Goal: Information Seeking & Learning: Learn about a topic

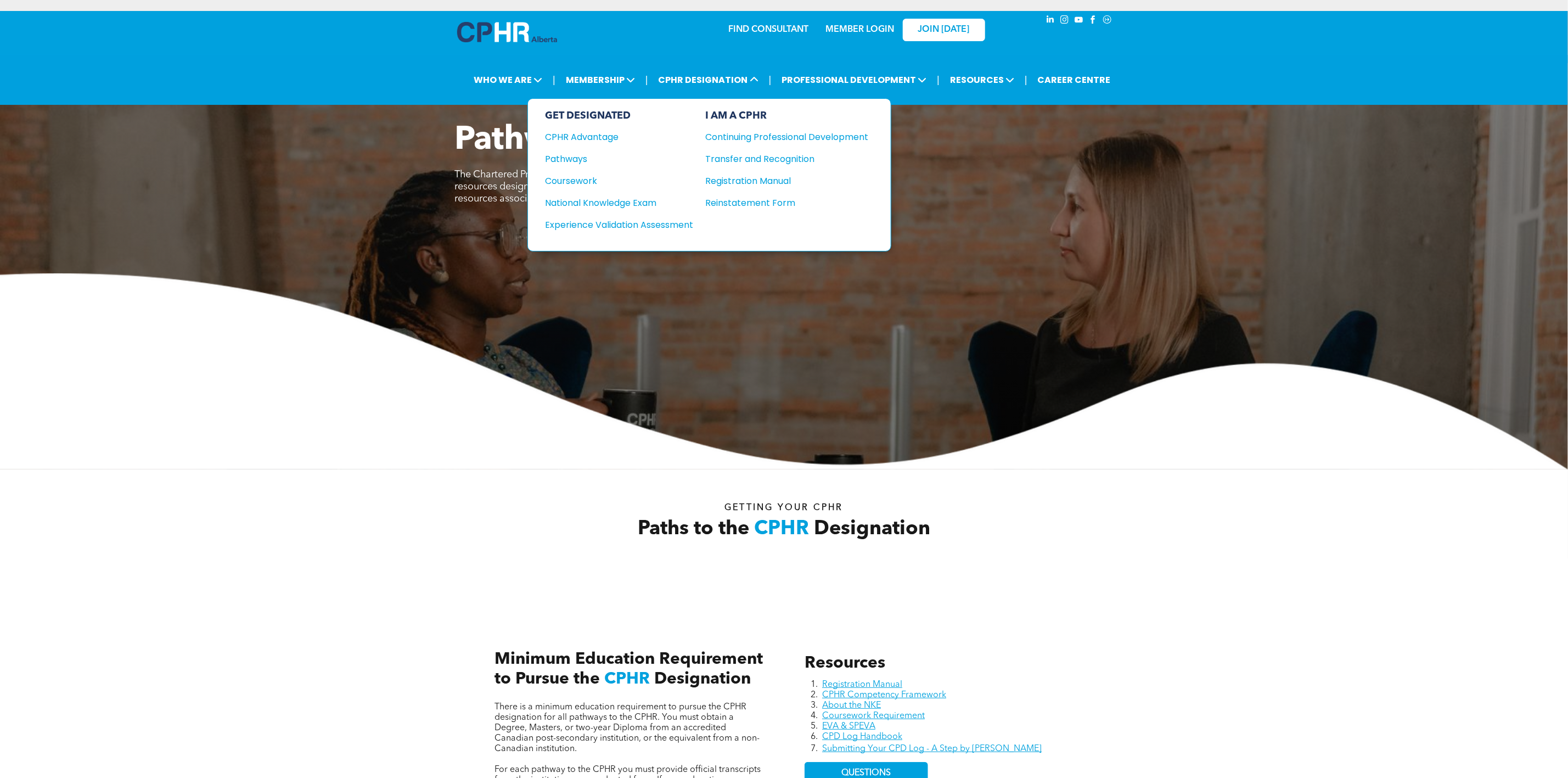
click at [635, 218] on div "Experience Validation Assessment" at bounding box center [612, 225] width 133 height 14
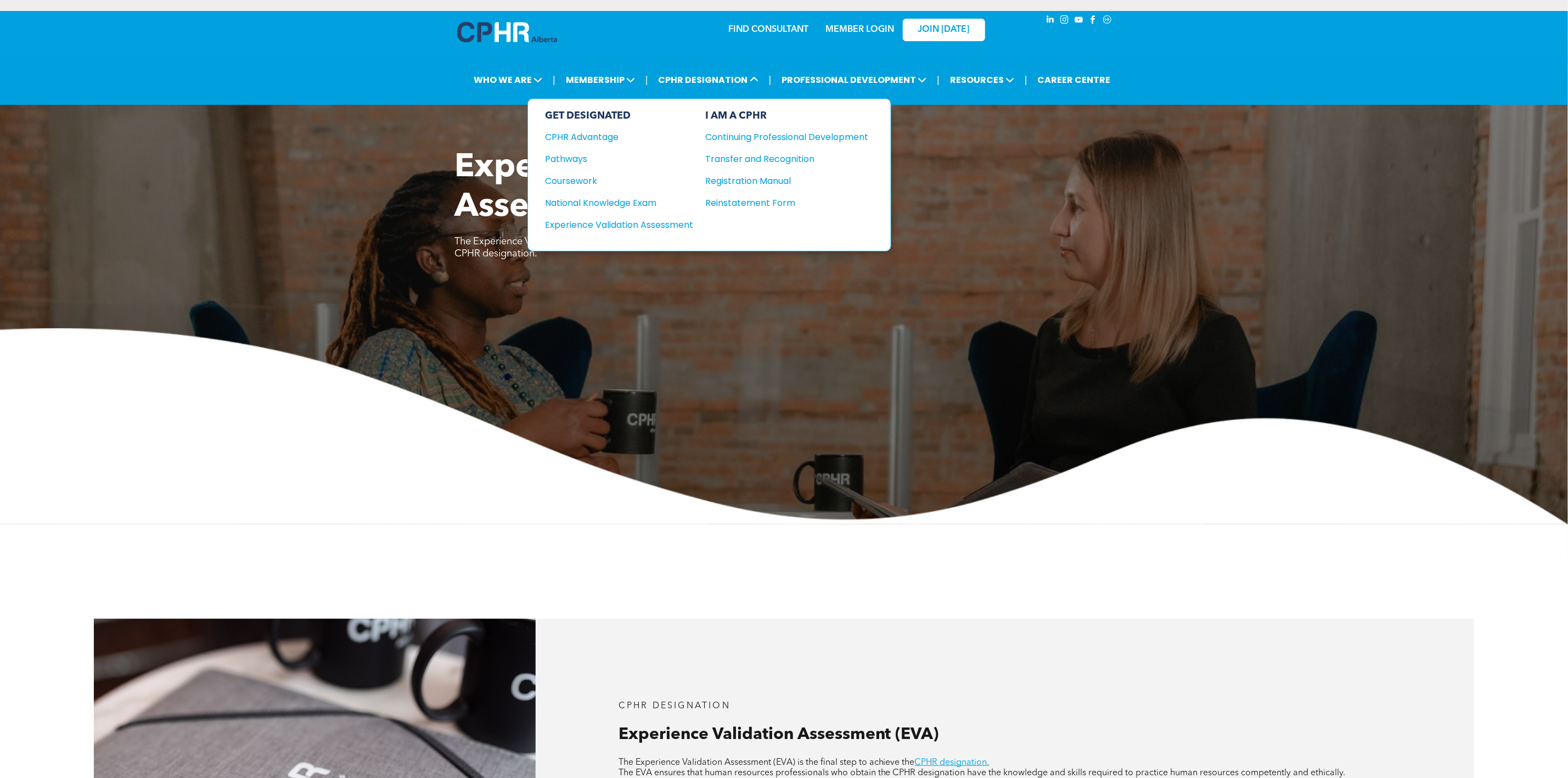
click at [587, 155] on div "Pathways" at bounding box center [612, 159] width 133 height 14
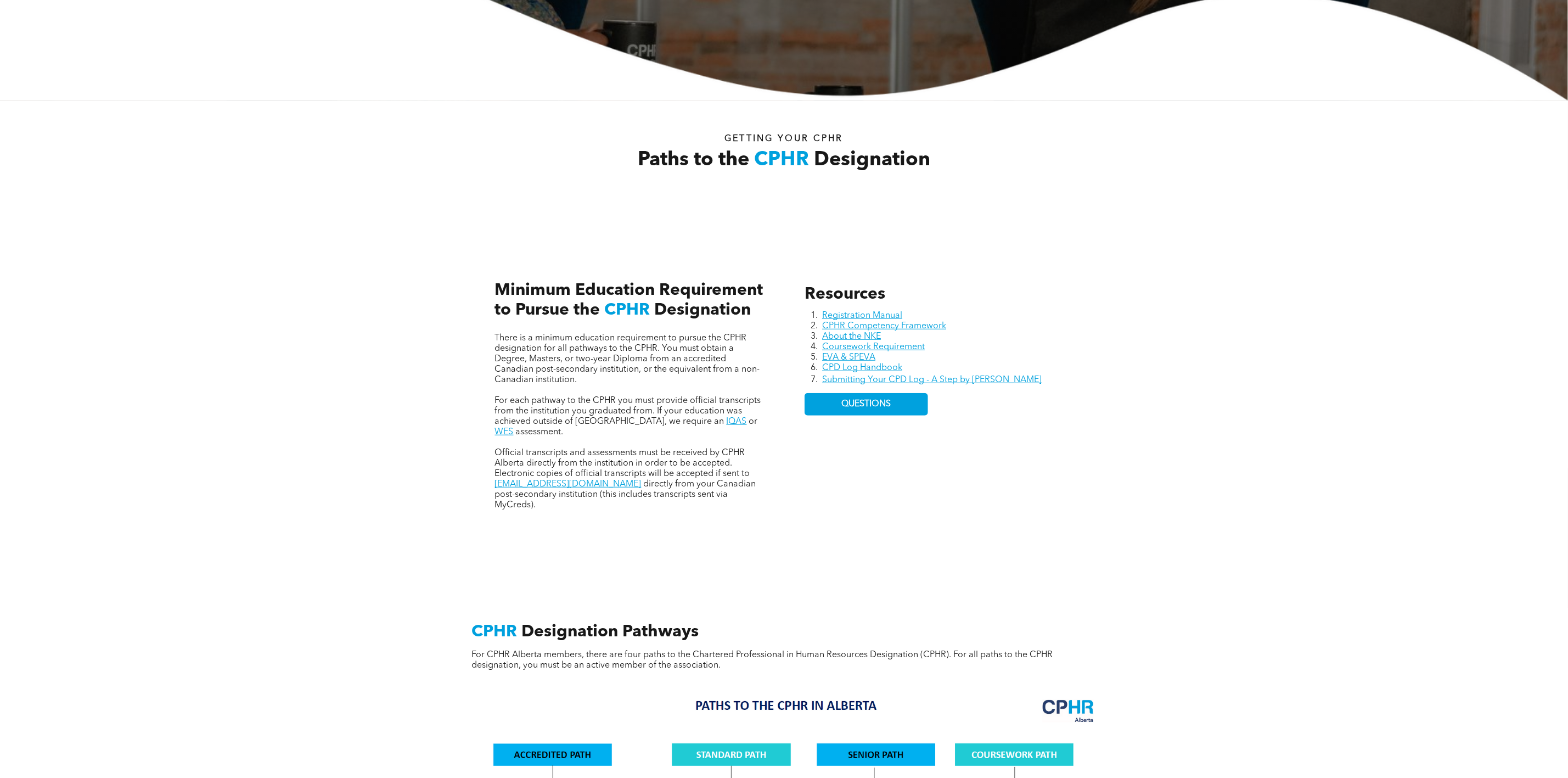
scroll to position [412, 0]
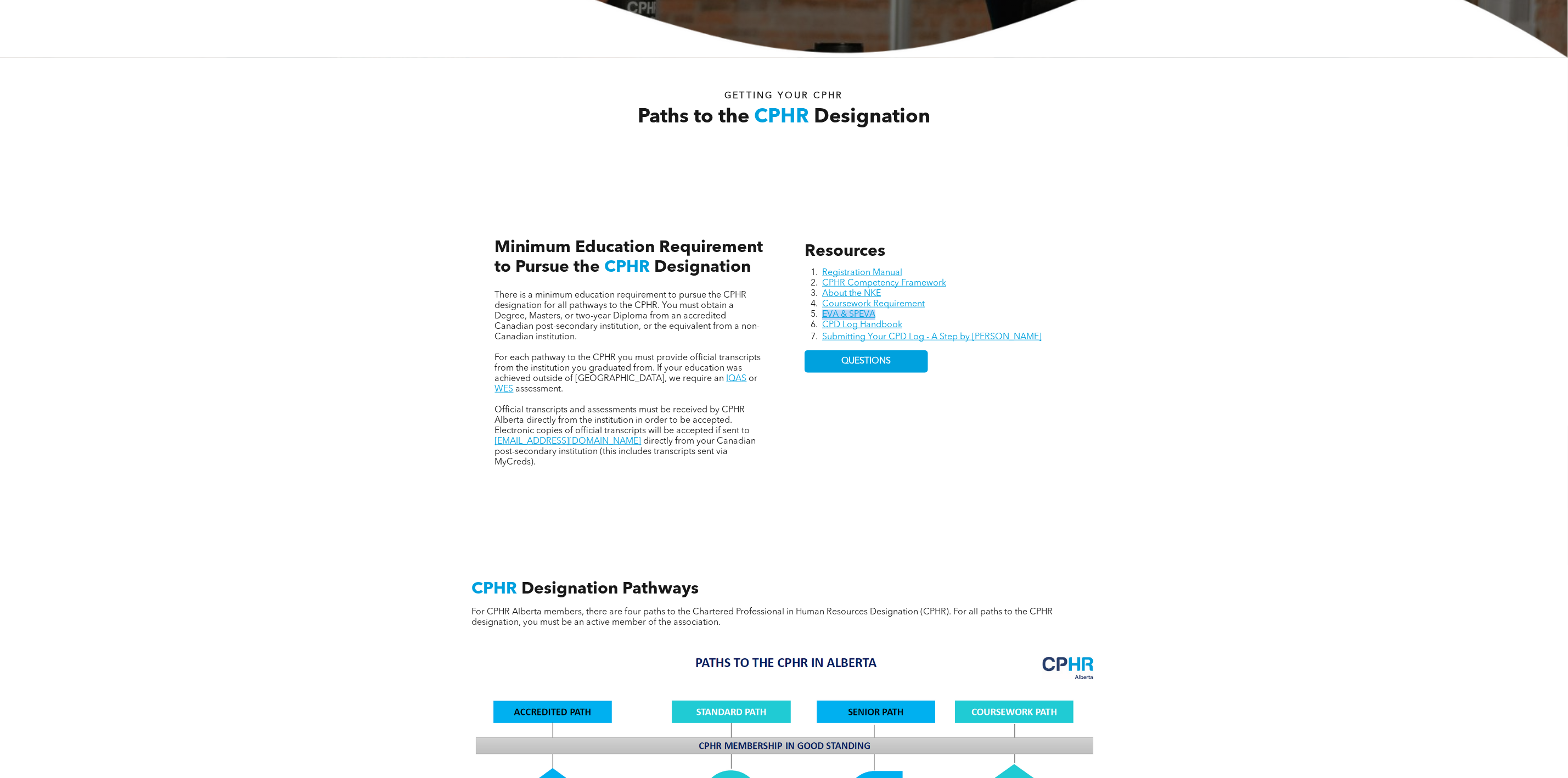
drag, startPoint x: 901, startPoint y: 314, endPoint x: 822, endPoint y: 316, distance: 79.0
click at [822, 316] on li "EVA & SPEVA" at bounding box center [947, 314] width 251 height 10
copy link "EVA & SPEVA"
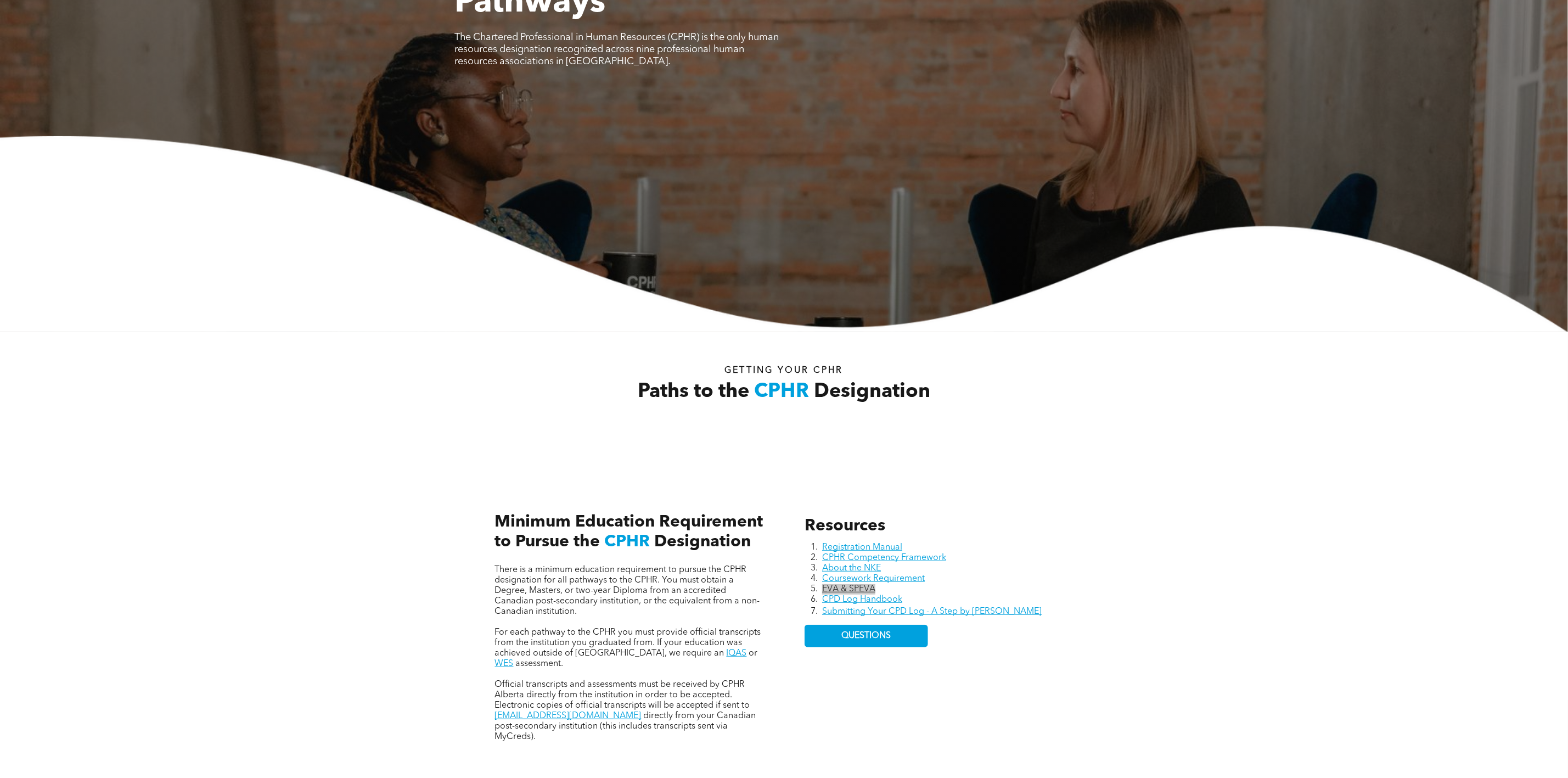
scroll to position [0, 0]
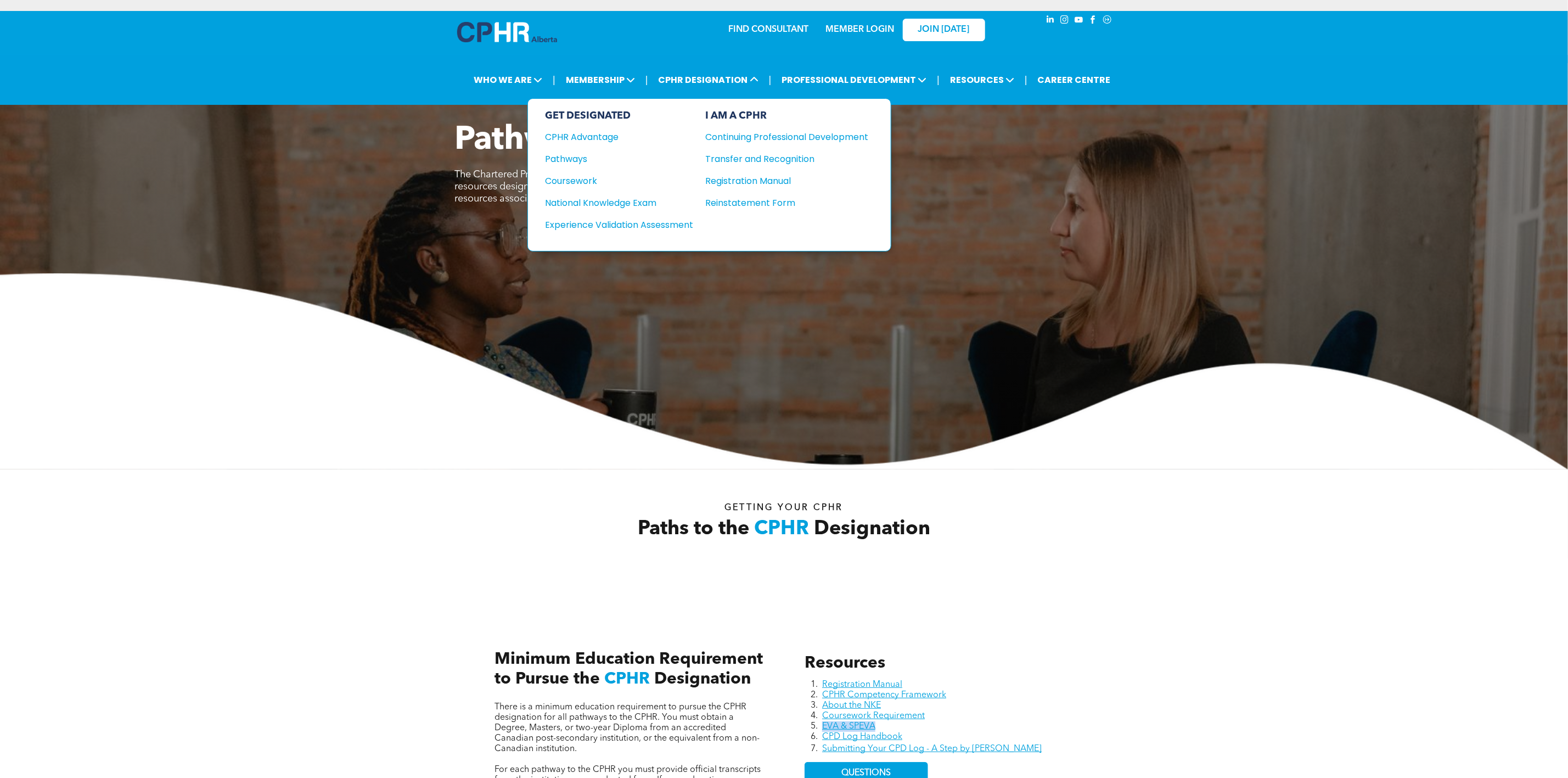
click at [579, 154] on div "Pathways" at bounding box center [612, 159] width 133 height 14
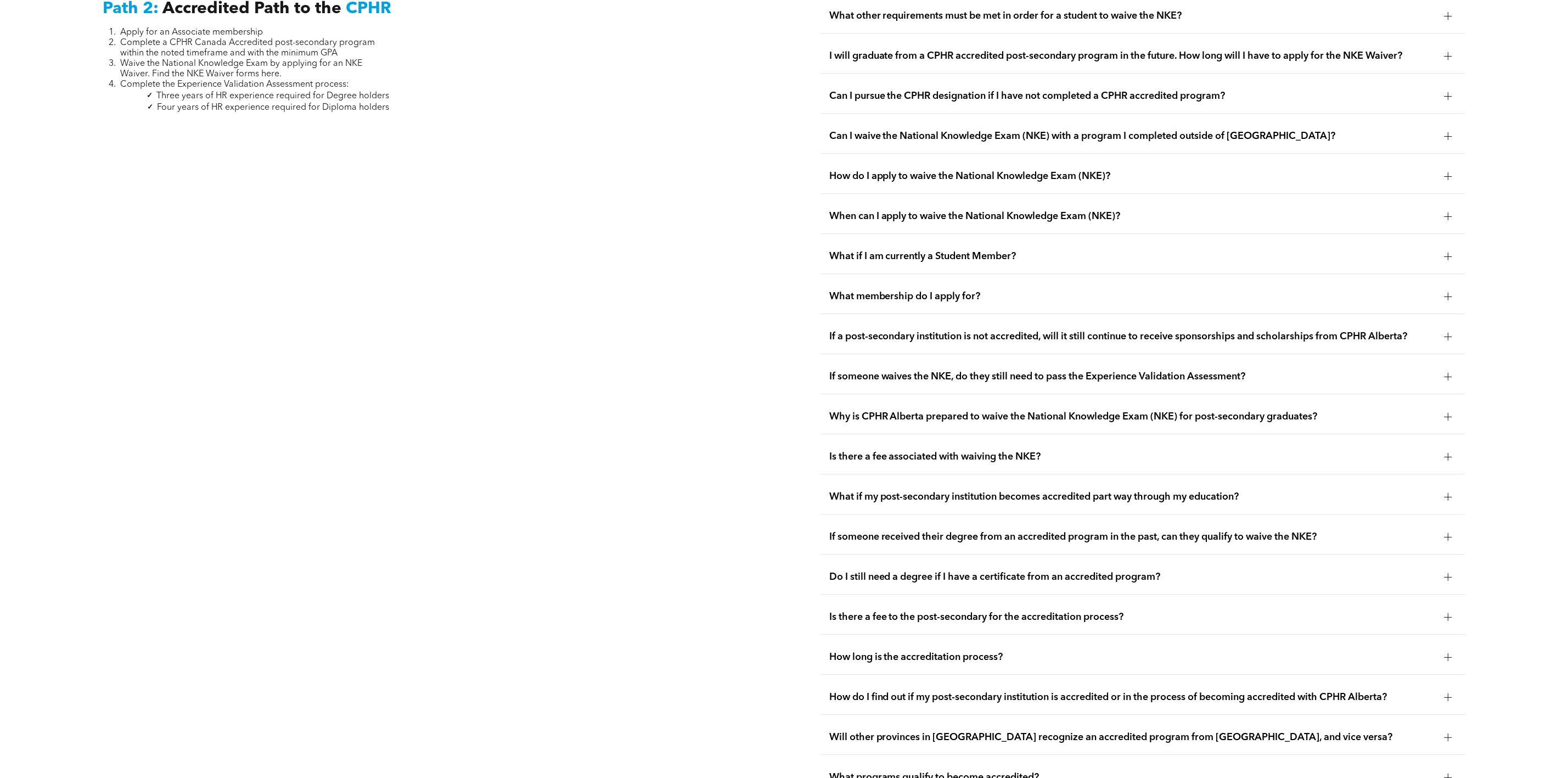
scroll to position [1729, 0]
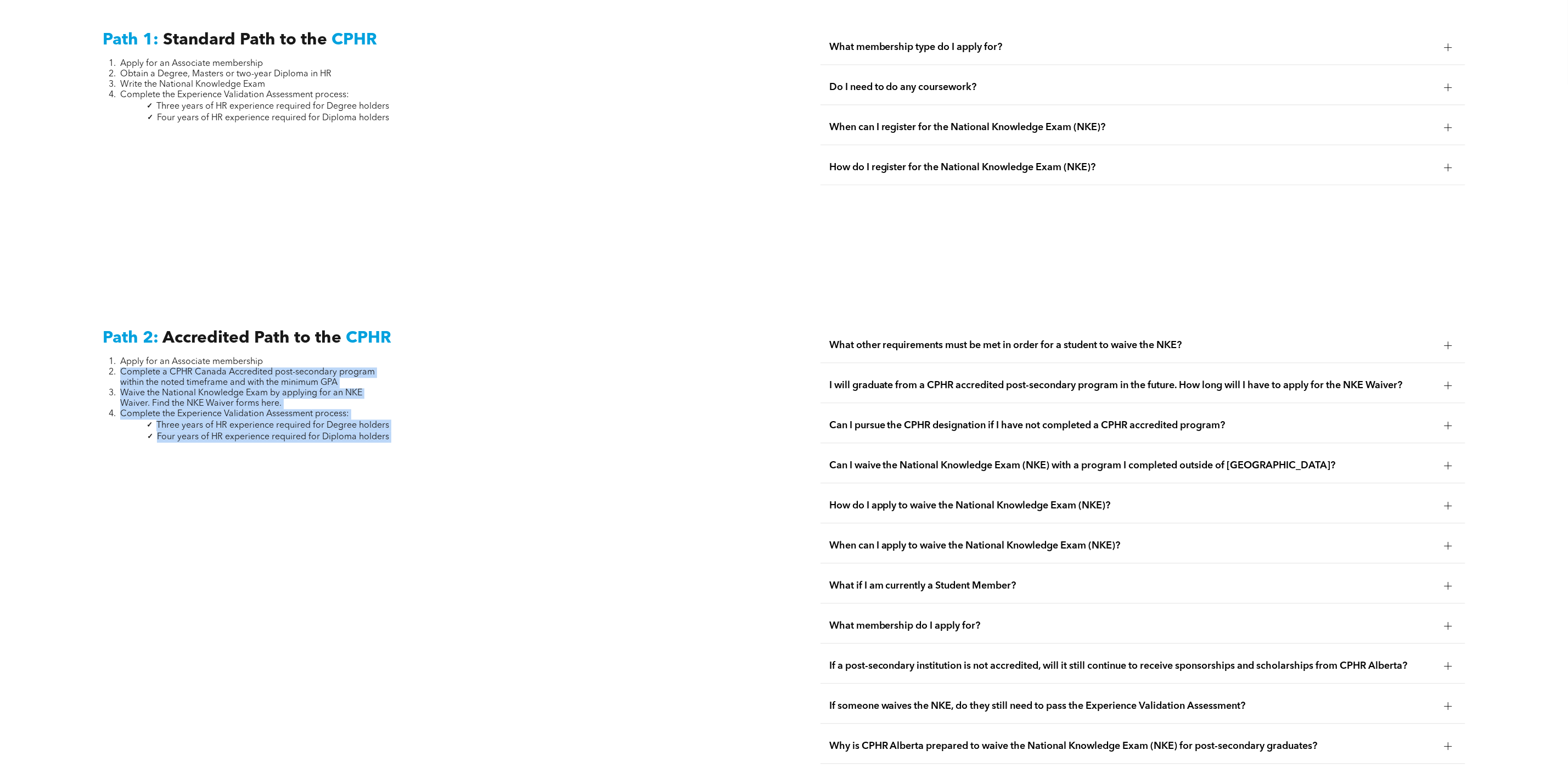
drag, startPoint x: 118, startPoint y: 370, endPoint x: 396, endPoint y: 443, distance: 287.4
click at [396, 443] on div "Path 2: Accredited Path to the CPHR Apply for an Associate membership Complete …" at bounding box center [425, 727] width 663 height 814
copy div "Complete a CPHR Canada Accredited post-secondary program within the noted timef…"
